Goal: Navigation & Orientation: Find specific page/section

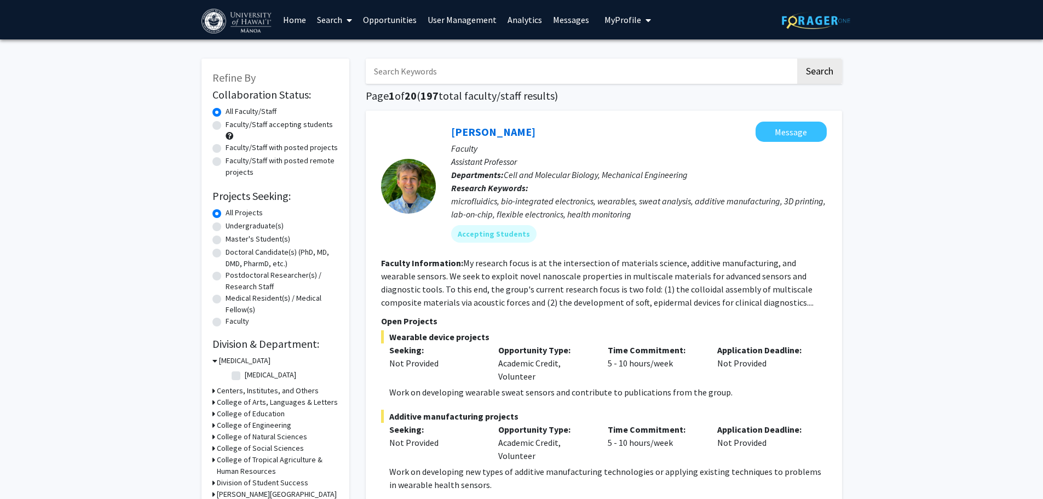
click at [516, 14] on link "Analytics" at bounding box center [524, 20] width 45 height 38
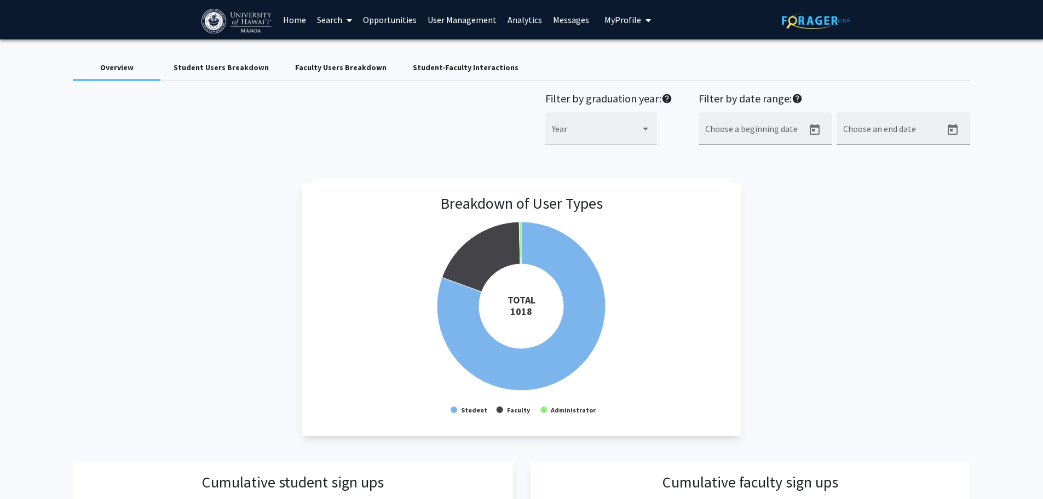
click at [559, 23] on link "Messages" at bounding box center [571, 20] width 47 height 38
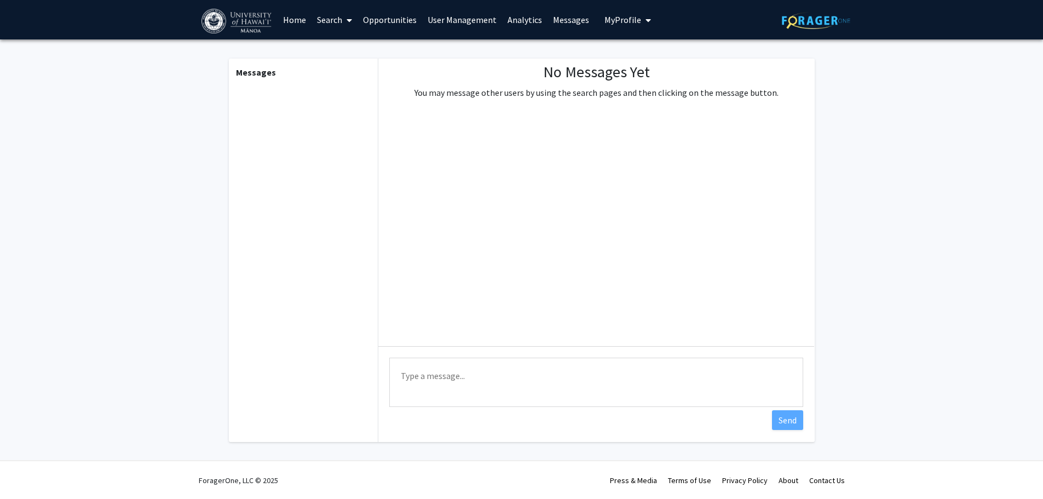
click at [445, 22] on link "User Management" at bounding box center [462, 20] width 80 height 38
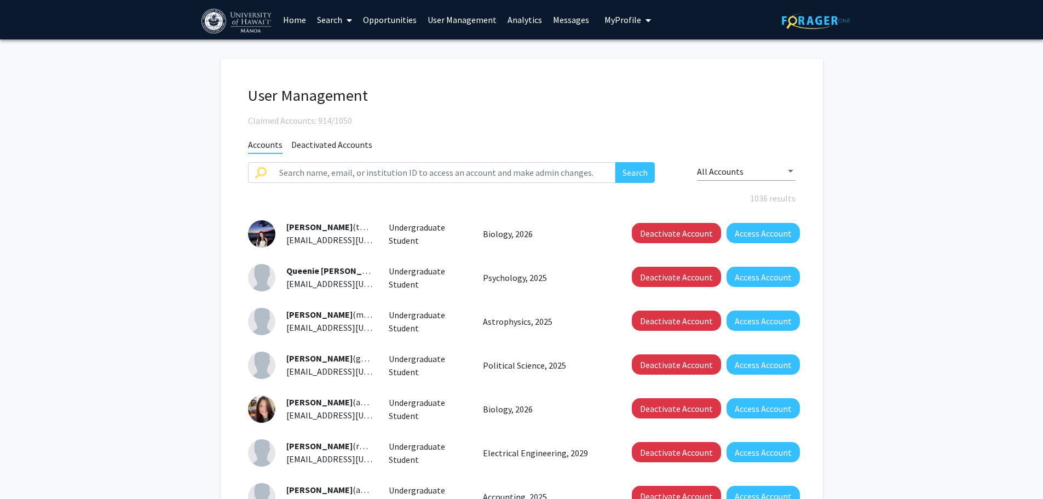
click at [352, 16] on icon at bounding box center [349, 20] width 5 height 9
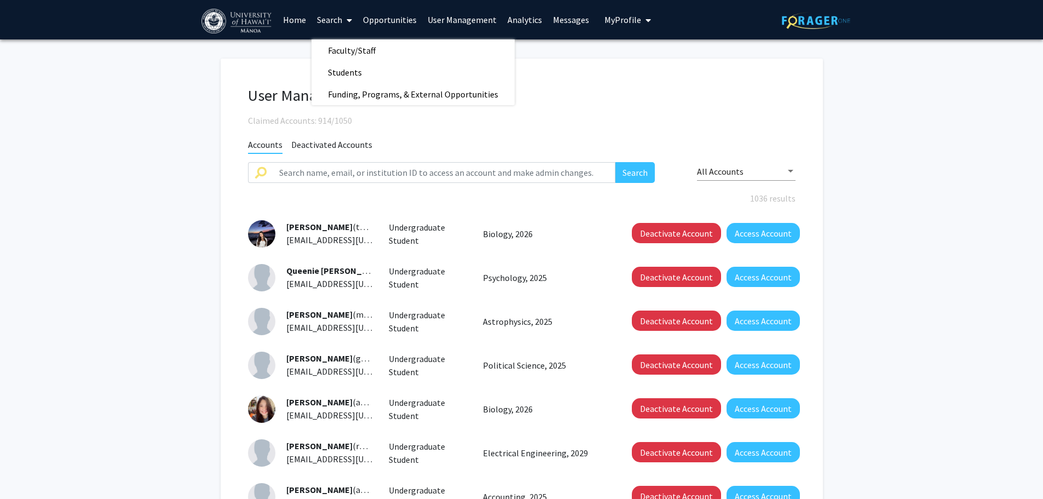
click at [512, 18] on link "Analytics" at bounding box center [524, 20] width 45 height 38
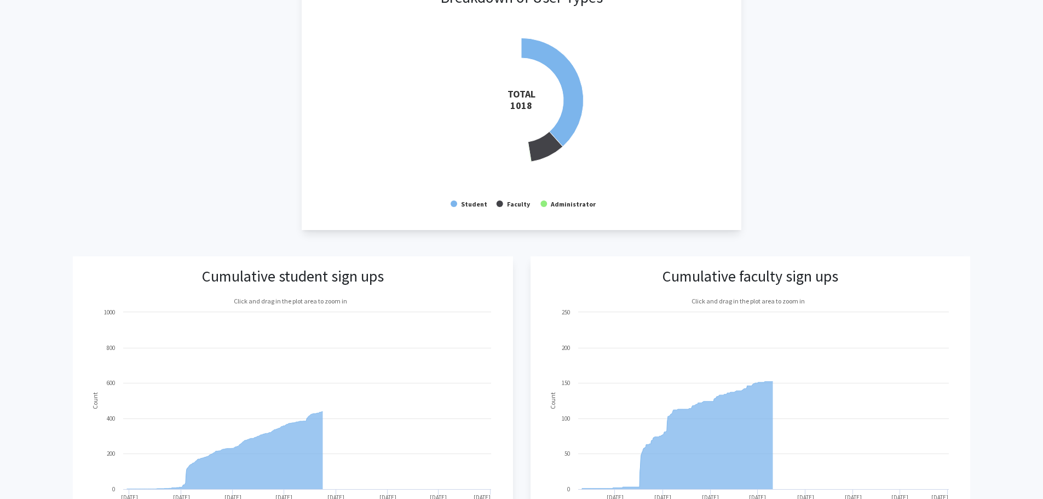
scroll to position [383, 0]
